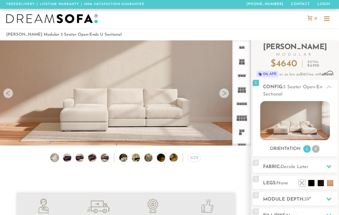
click at [70, 159] on img at bounding box center [67, 158] width 10 height 8
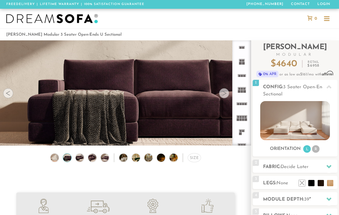
click at [82, 159] on img at bounding box center [80, 158] width 10 height 8
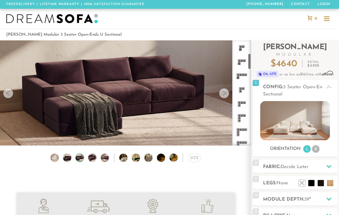
scroll to position [83, 0]
click at [244, 77] on icon at bounding box center [242, 78] width 14 height 14
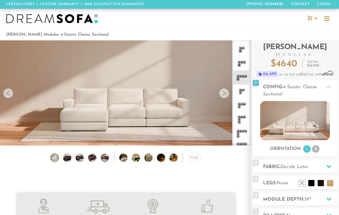
click at [241, 77] on rect at bounding box center [240, 77] width 2 height 2
click at [224, 92] on div at bounding box center [224, 93] width 10 height 10
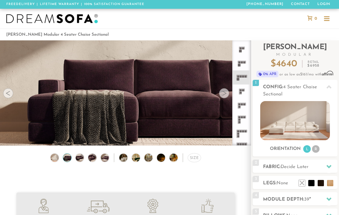
click at [225, 95] on div at bounding box center [224, 93] width 10 height 10
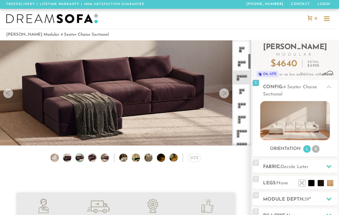
click at [241, 77] on rect at bounding box center [240, 77] width 2 height 2
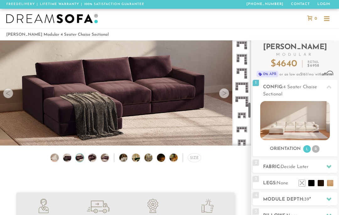
scroll to position [397, 0]
click at [242, 114] on rect at bounding box center [241, 114] width 8 height 0
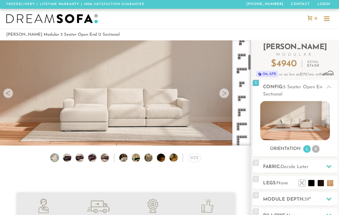
scroll to position [90, 0]
click at [239, 70] on icon at bounding box center [242, 71] width 14 height 14
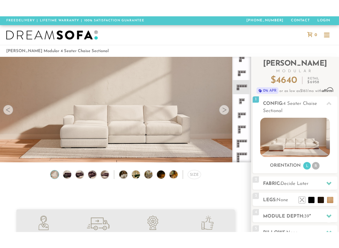
scroll to position [13, 0]
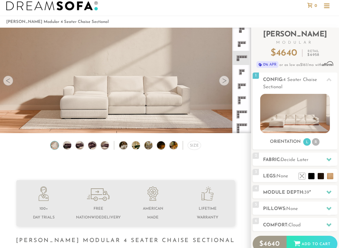
click at [316, 141] on li "R" at bounding box center [316, 142] width 8 height 8
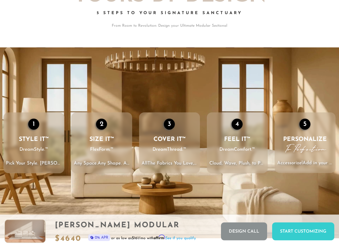
scroll to position [674, 0]
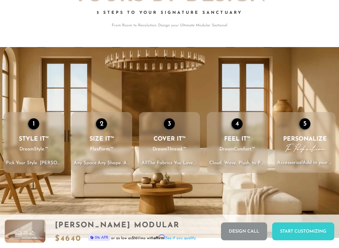
click at [45, 150] on span "DreamStyle.™" at bounding box center [33, 150] width 29 height 8
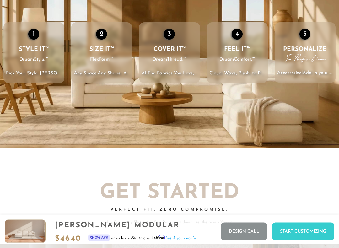
scroll to position [764, 0]
click at [294, 215] on div "Start Customizing" at bounding box center [303, 231] width 62 height 18
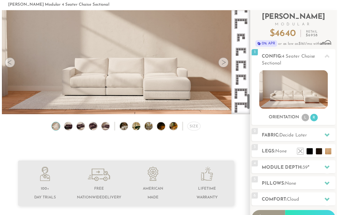
scroll to position [542, 0]
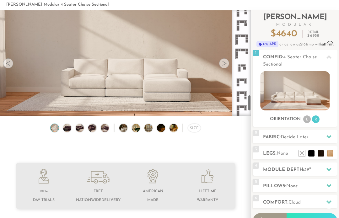
click at [241, 82] on icon at bounding box center [242, 82] width 14 height 14
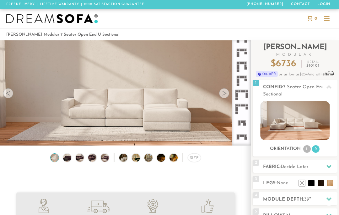
click at [305, 124] on img at bounding box center [294, 120] width 69 height 39
click at [299, 118] on img at bounding box center [294, 120] width 69 height 39
click at [297, 118] on img at bounding box center [294, 120] width 69 height 39
